Goal: Communication & Community: Answer question/provide support

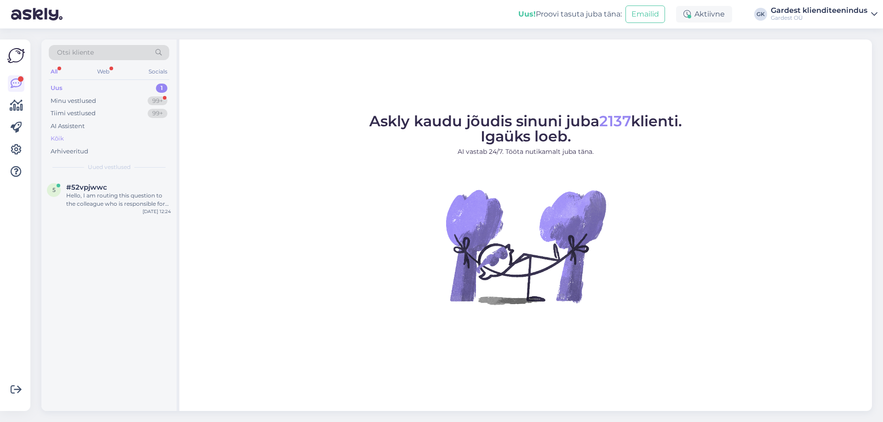
click at [72, 139] on div "Kõik" at bounding box center [109, 138] width 120 height 13
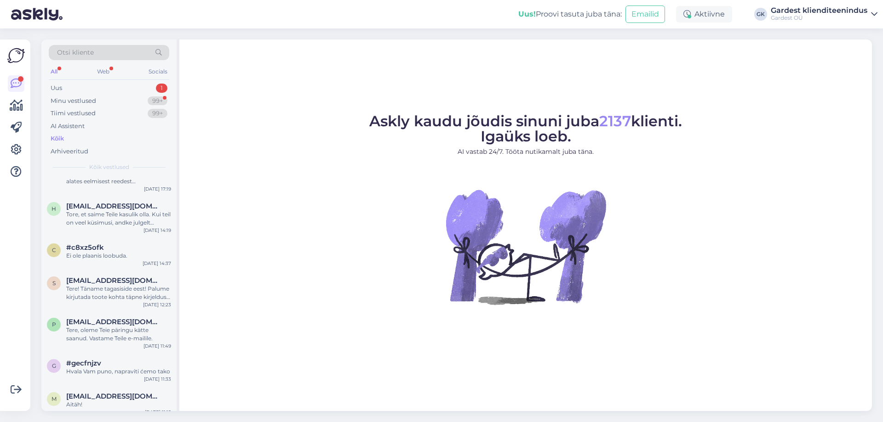
scroll to position [138, 0]
click at [89, 51] on span "Otsi kliente" at bounding box center [75, 53] width 37 height 10
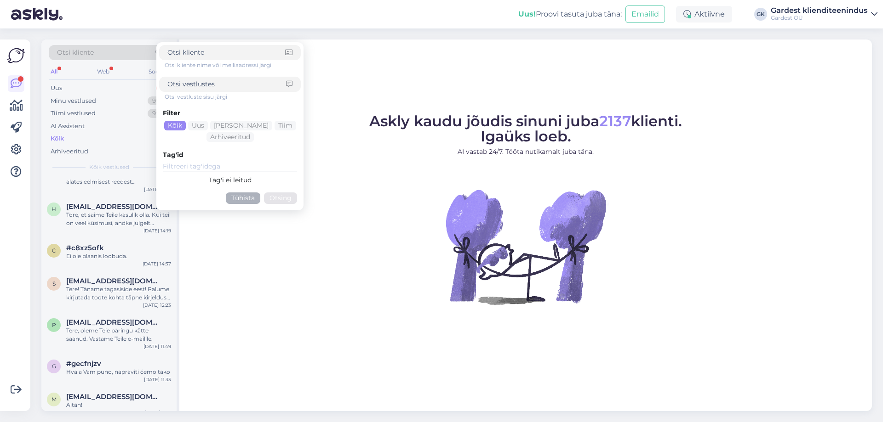
click at [232, 88] on input at bounding box center [226, 85] width 119 height 10
type input "primadog"
click button "Otsing" at bounding box center [280, 198] width 33 height 11
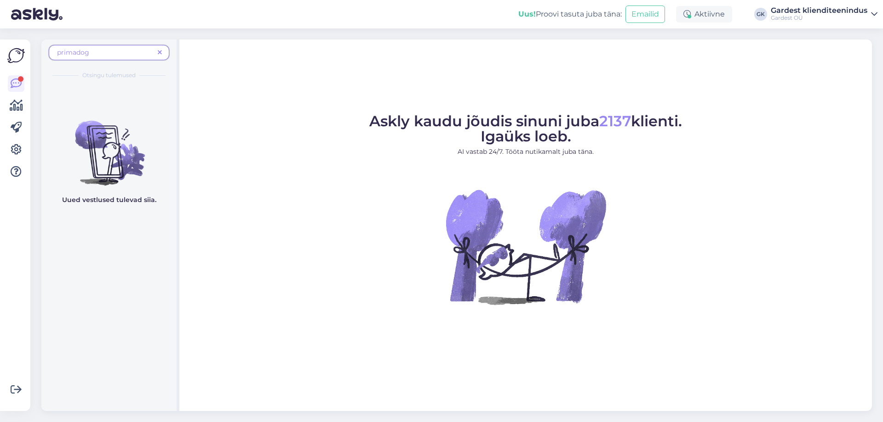
click at [114, 52] on span "primadog" at bounding box center [105, 53] width 97 height 10
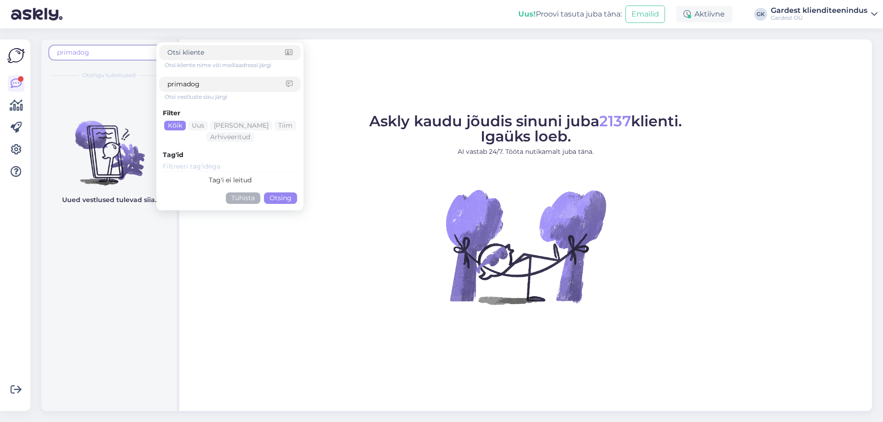
click at [206, 85] on input "primadog" at bounding box center [226, 85] width 119 height 10
type input "prima"
click button "Otsing" at bounding box center [280, 198] width 33 height 11
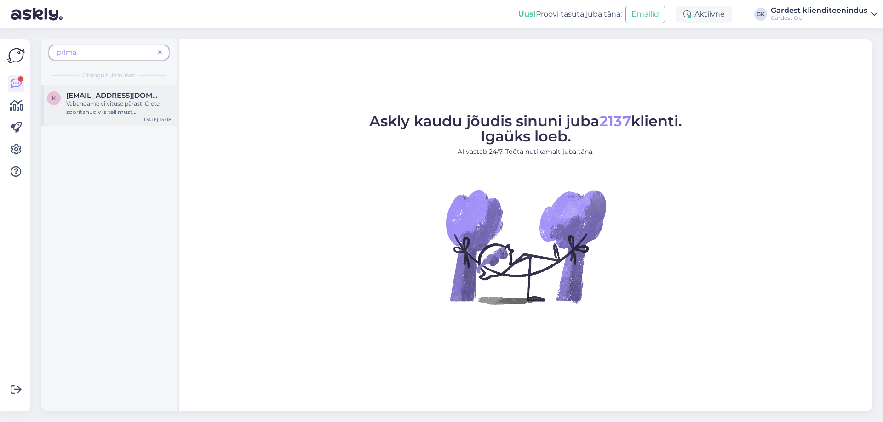
click at [107, 107] on span "Vabandame viivituse pärast! Olete sooritanud viis tellimust, [PERSON_NAME] on s…" at bounding box center [118, 165] width 104 height 131
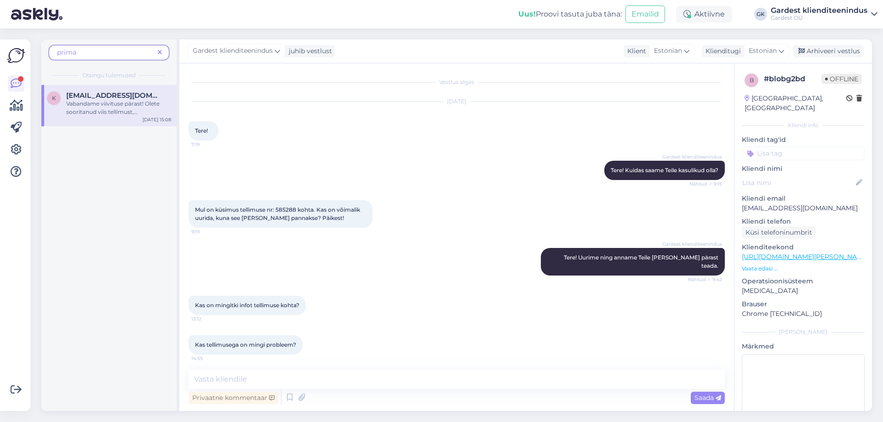
scroll to position [284, 0]
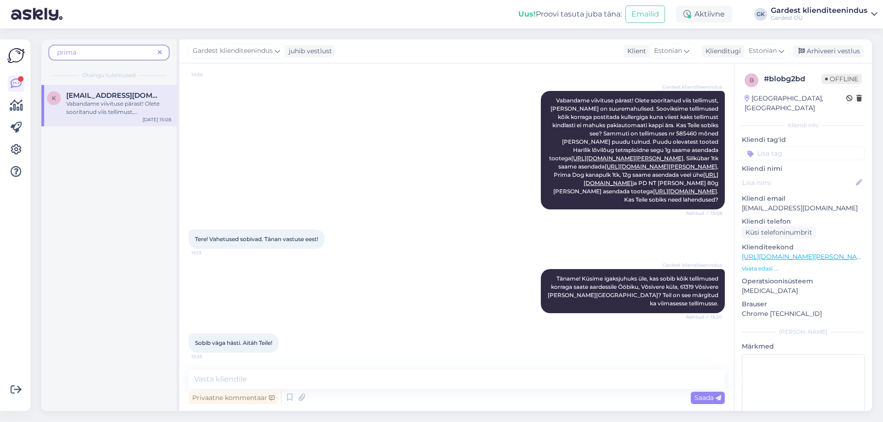
click at [159, 52] on icon at bounding box center [160, 53] width 4 height 6
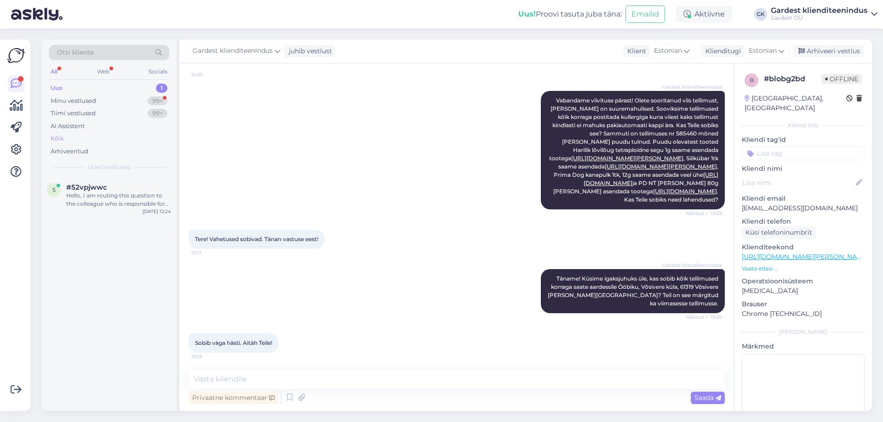
click at [74, 133] on div "Kõik" at bounding box center [109, 138] width 120 height 13
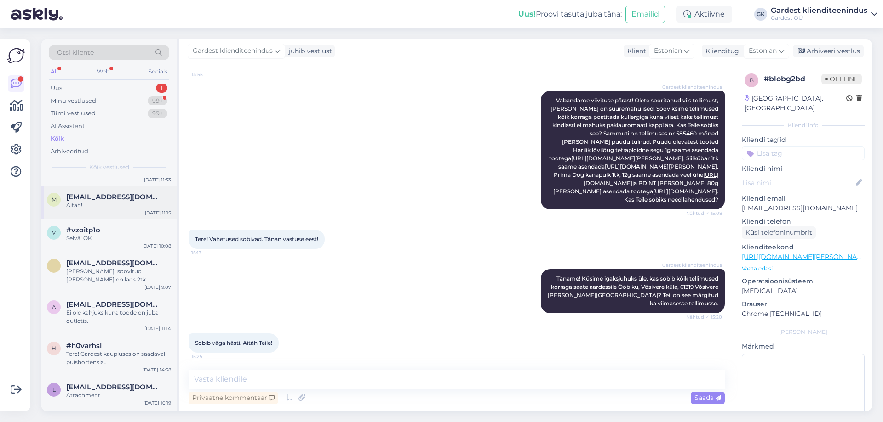
scroll to position [322, 0]
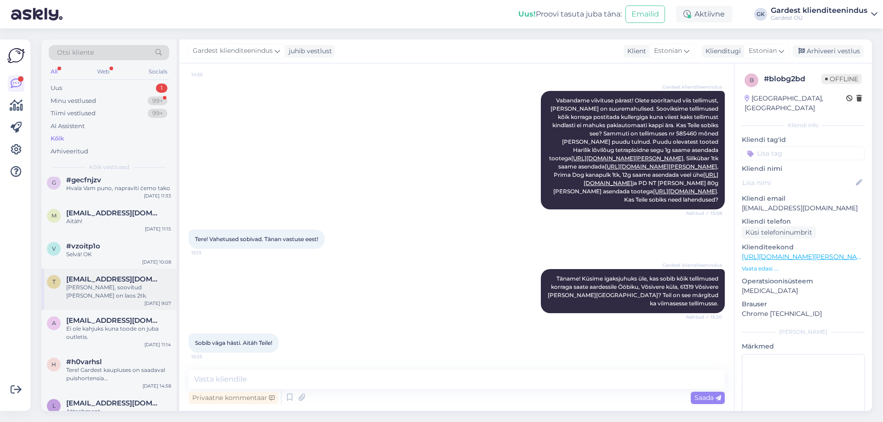
click at [116, 290] on div "[PERSON_NAME], soovitud [PERSON_NAME] on laos 2tk." at bounding box center [118, 292] width 105 height 17
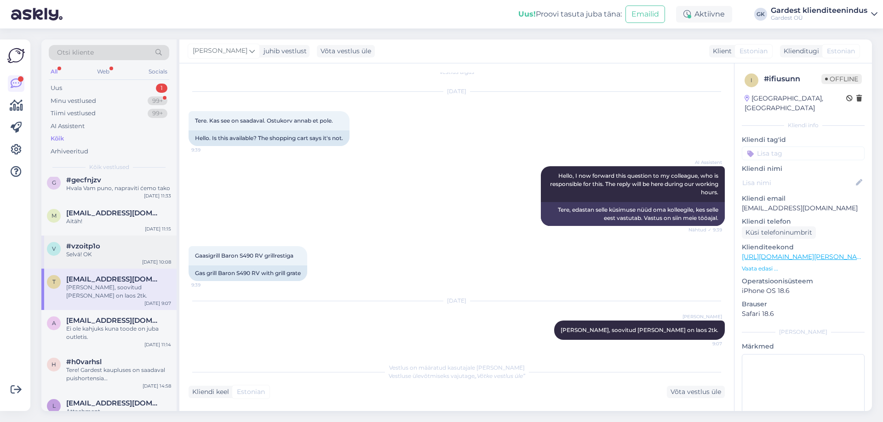
click at [106, 260] on div "v #vzoitp1o Selvä! OK [DATE] 10:08" at bounding box center [108, 252] width 135 height 33
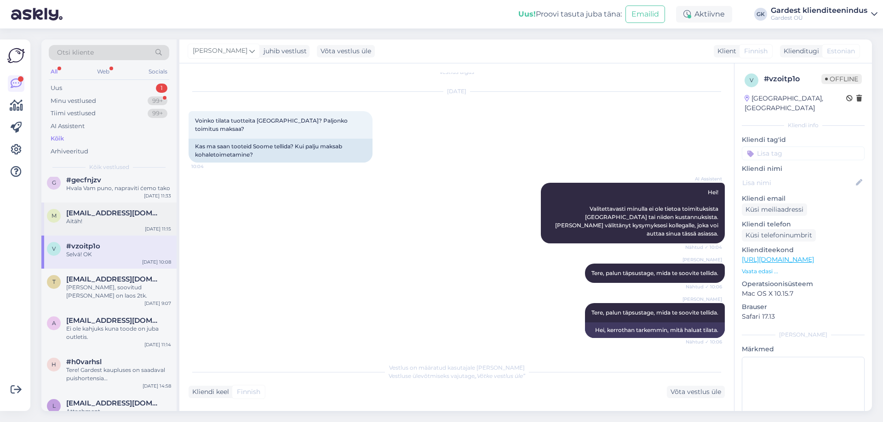
scroll to position [174, 0]
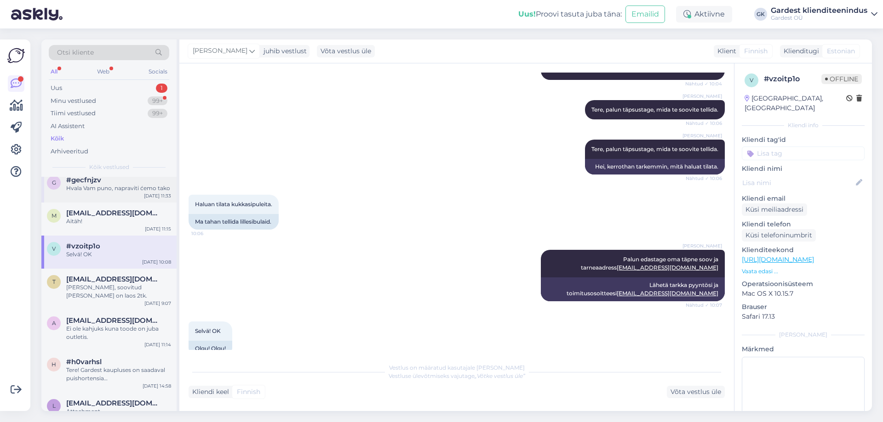
click at [104, 196] on div "g #gecfnjzv Hvala Vam puno, napraviti ćemo tako [DATE] 11:33" at bounding box center [108, 186] width 135 height 33
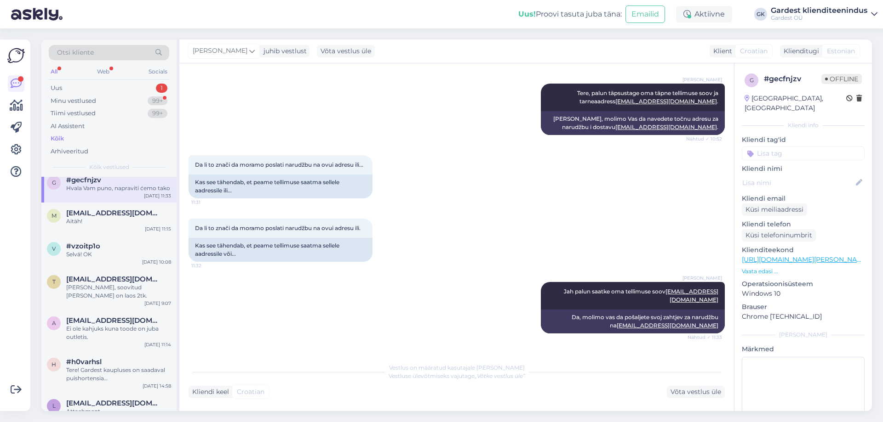
scroll to position [316, 0]
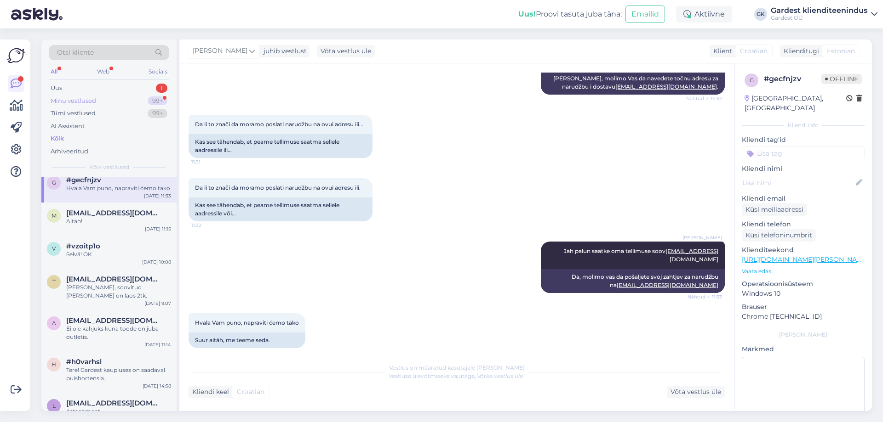
click at [112, 105] on div "Minu vestlused 99+" at bounding box center [109, 101] width 120 height 13
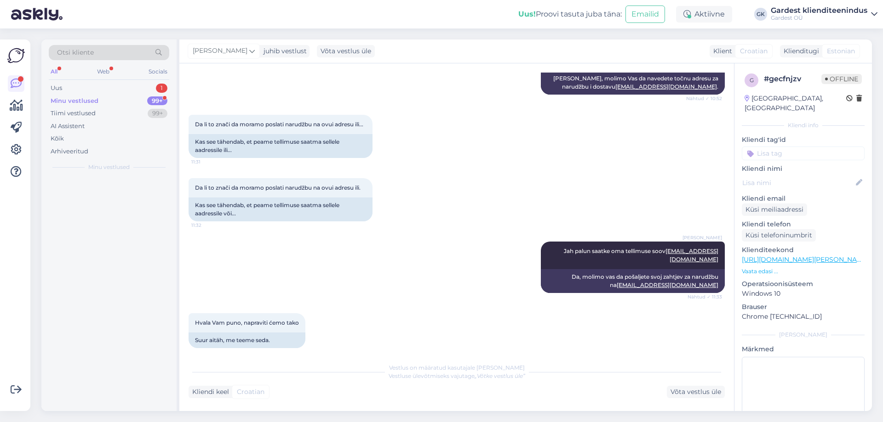
scroll to position [0, 0]
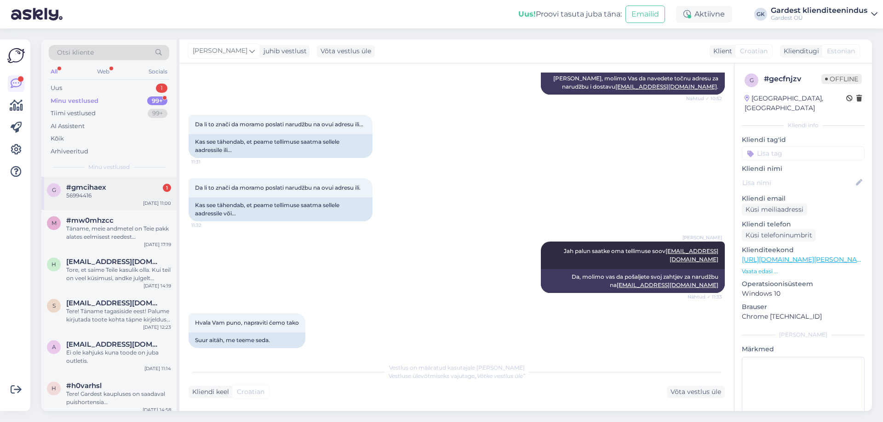
click at [113, 194] on div "56994416" at bounding box center [118, 196] width 105 height 8
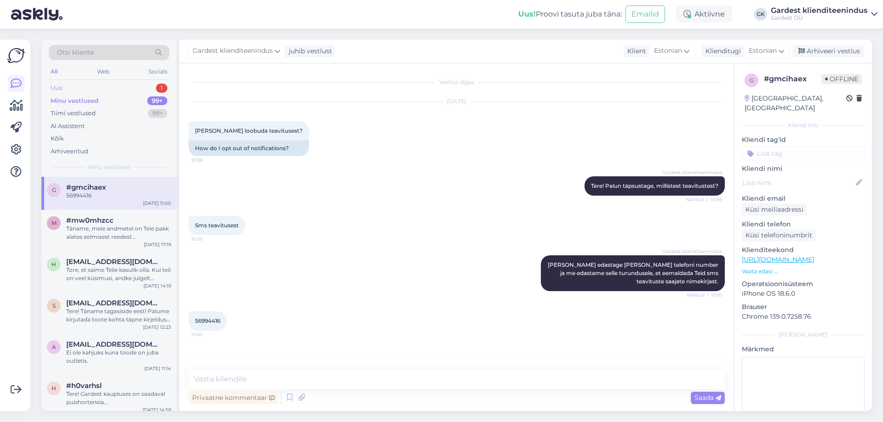
click at [71, 85] on div "Uus 1" at bounding box center [109, 88] width 120 height 13
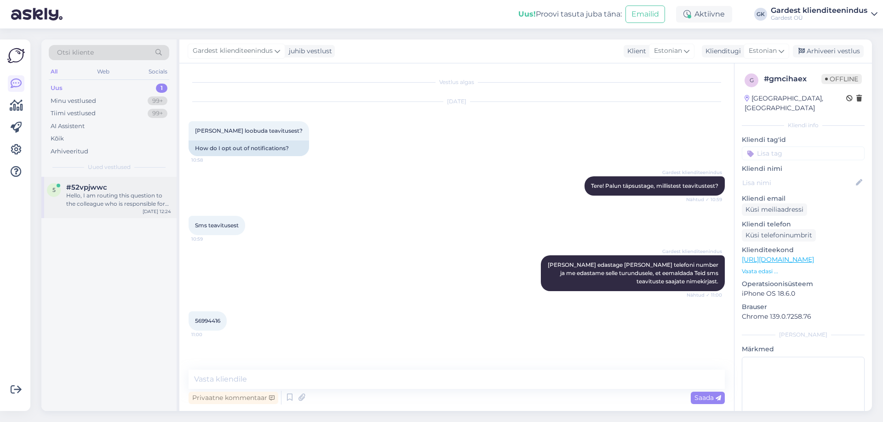
click at [131, 205] on div "Hello, I am routing this question to the colleague who is responsible for this …" at bounding box center [118, 200] width 105 height 17
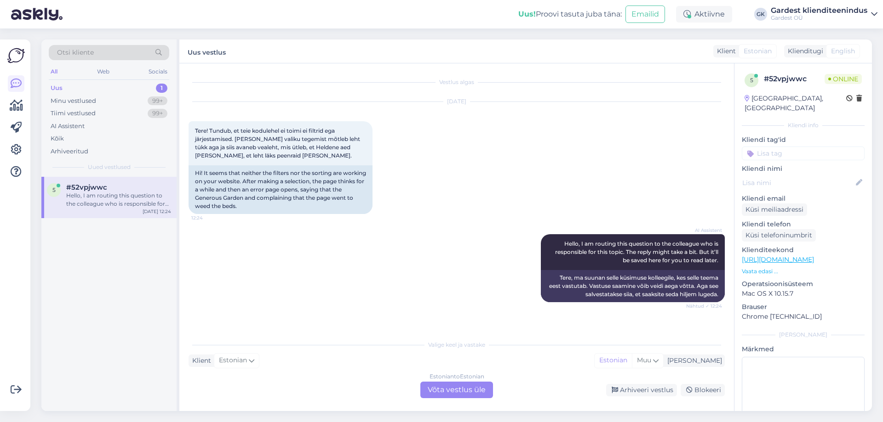
click at [460, 390] on div "Estonian to Estonian Võta vestlus üle" at bounding box center [456, 390] width 73 height 17
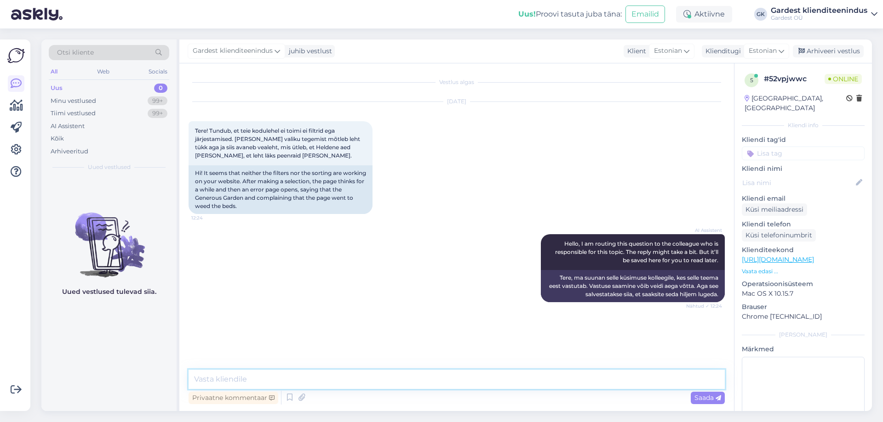
click at [414, 384] on textarea at bounding box center [456, 379] width 536 height 19
type textarea "Tere! Täname teavitamast, kas oskaksite täpsustada, millise toote otsingul Teil…"
